Goal: Task Accomplishment & Management: Manage account settings

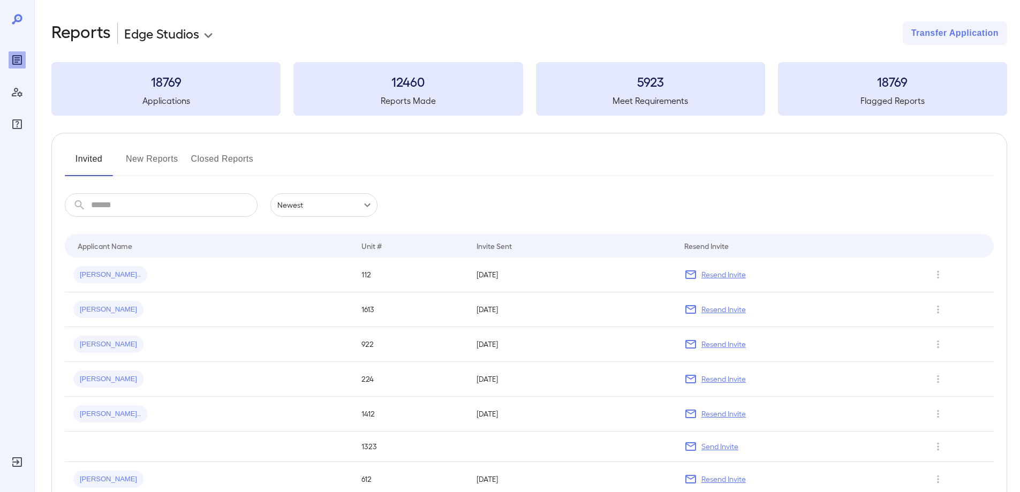
click at [14, 60] on icon "Reports" at bounding box center [16, 59] width 5 height 5
click at [156, 162] on button "New Reports" at bounding box center [152, 164] width 52 height 26
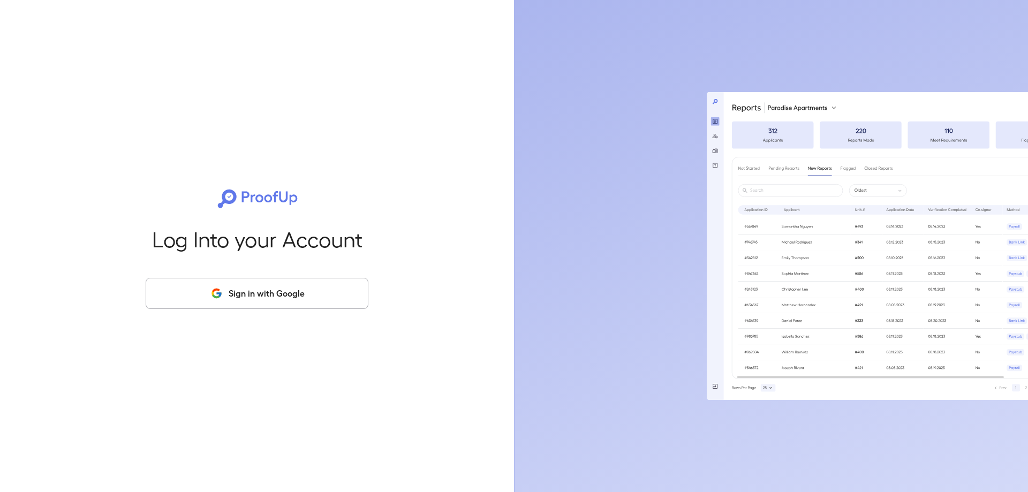
click at [344, 297] on button "Sign in with Google" at bounding box center [257, 293] width 223 height 31
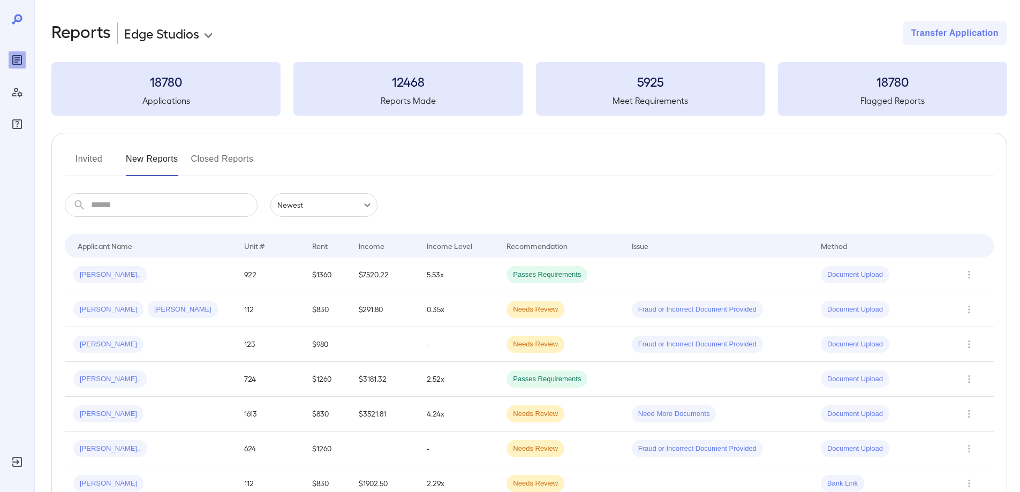
click at [85, 164] on button "Invited" at bounding box center [89, 164] width 48 height 26
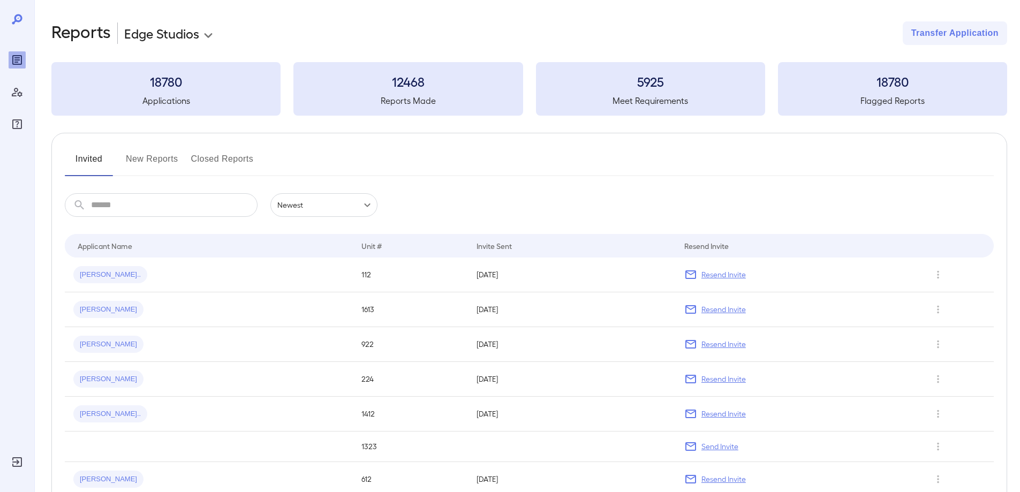
click at [153, 156] on div "Invited New Reports Closed Reports ​ ​ Newest ****** Drop to group by Applicant…" at bounding box center [529, 385] width 956 height 504
click at [153, 156] on button "New Reports" at bounding box center [152, 164] width 52 height 26
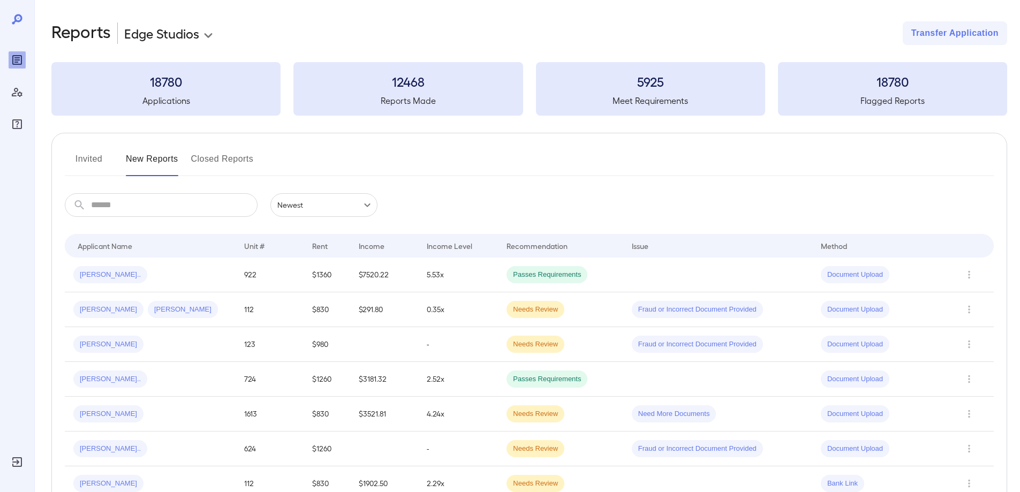
click at [93, 160] on button "Invited" at bounding box center [89, 164] width 48 height 26
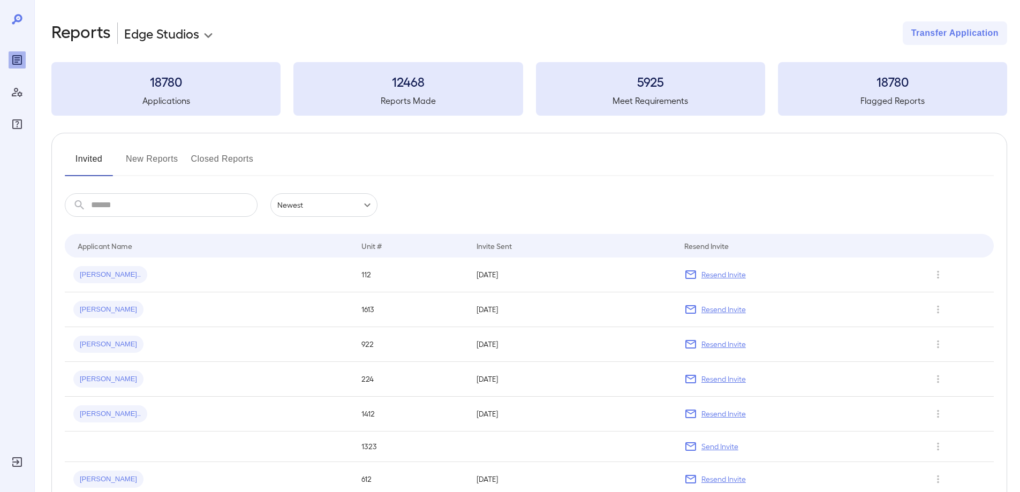
click at [140, 155] on button "New Reports" at bounding box center [152, 164] width 52 height 26
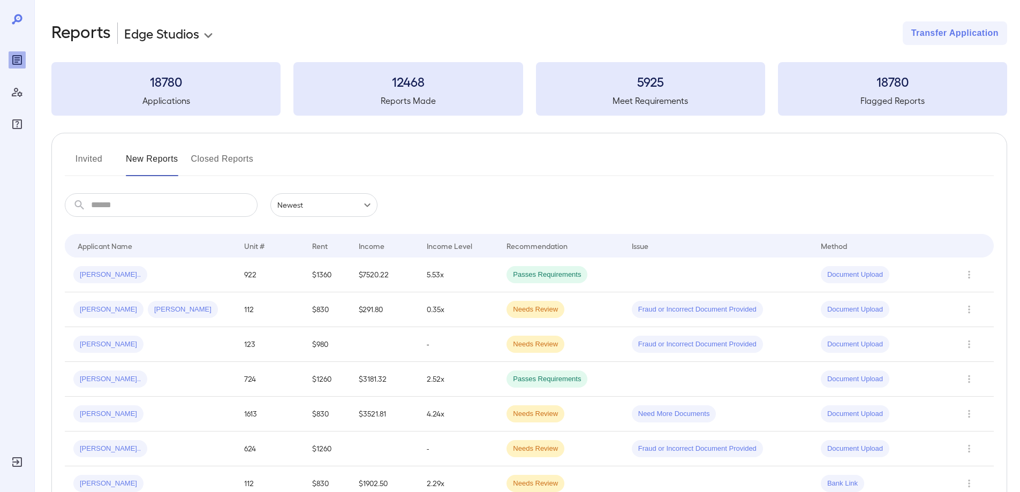
click at [95, 155] on button "Invited" at bounding box center [89, 164] width 48 height 26
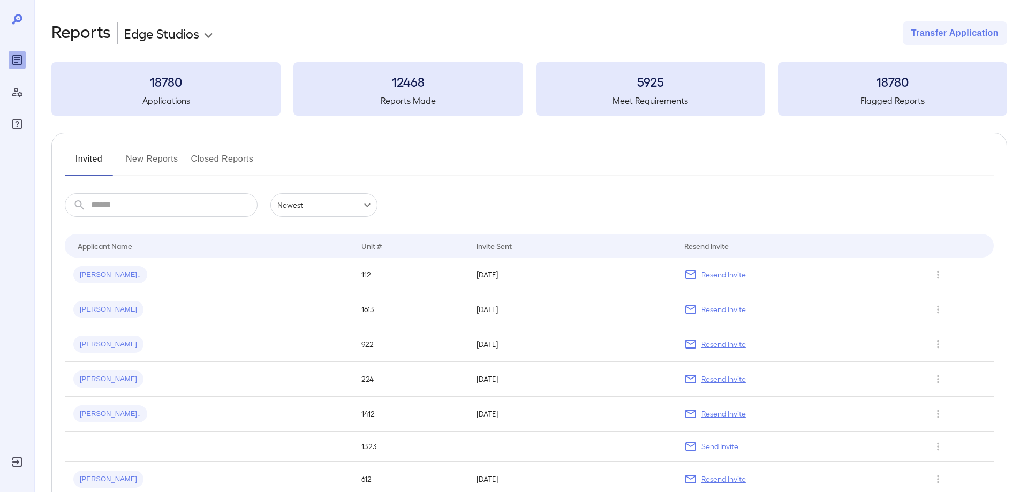
click at [149, 159] on button "New Reports" at bounding box center [152, 164] width 52 height 26
